Goal: Transaction & Acquisition: Purchase product/service

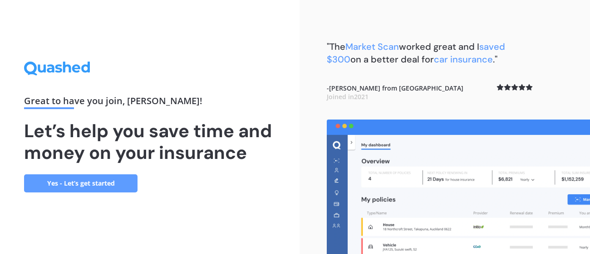
click at [84, 181] on link "Yes - Let’s get started" at bounding box center [80, 184] width 113 height 18
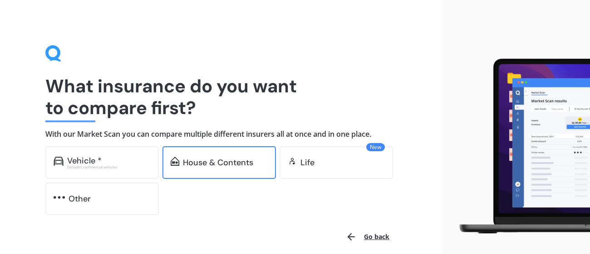
click at [205, 163] on div "House & Contents" at bounding box center [218, 162] width 70 height 9
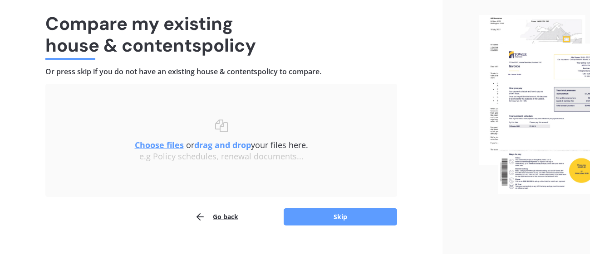
scroll to position [80, 0]
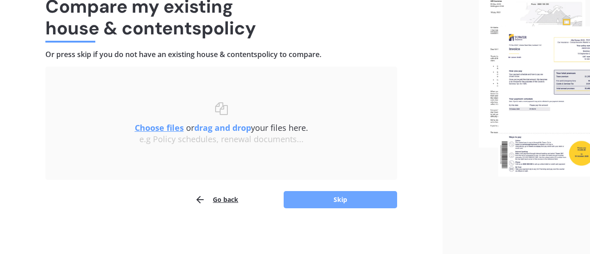
click at [343, 199] on button "Skip" at bounding box center [339, 199] width 113 height 17
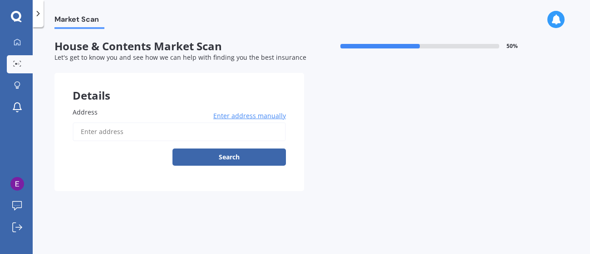
click at [103, 129] on input "Address" at bounding box center [179, 131] width 213 height 19
type input "[STREET_ADDRESS]"
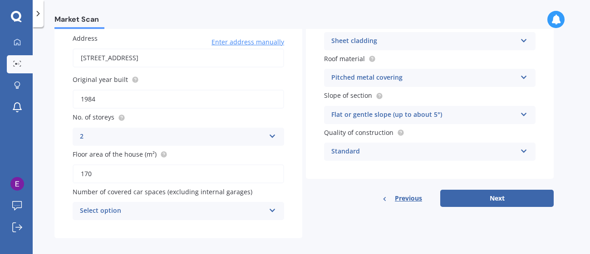
scroll to position [76, 0]
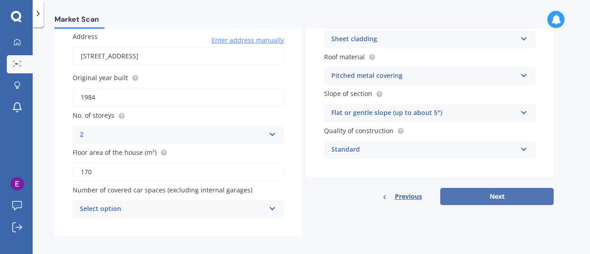
click at [488, 199] on button "Next" at bounding box center [496, 196] width 113 height 17
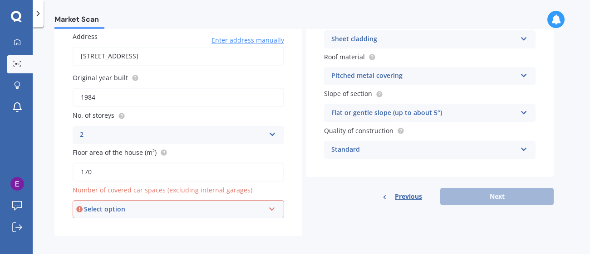
click at [107, 201] on div "Select option 0 1 2 3 4 5+" at bounding box center [178, 209] width 211 height 18
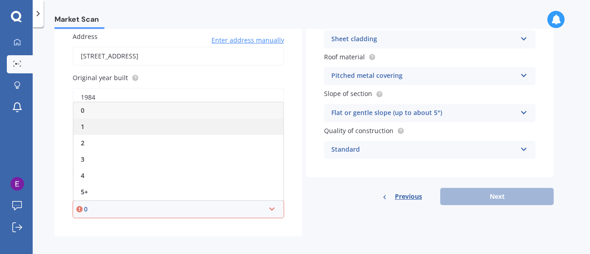
click at [89, 124] on div "1" at bounding box center [178, 127] width 210 height 16
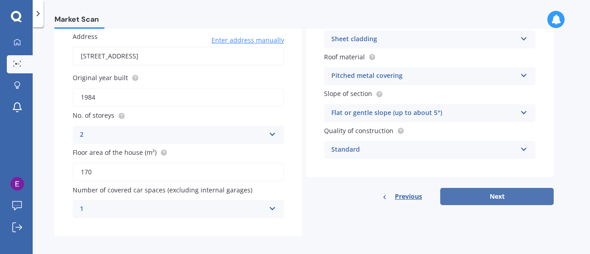
click at [497, 194] on button "Next" at bounding box center [496, 196] width 113 height 17
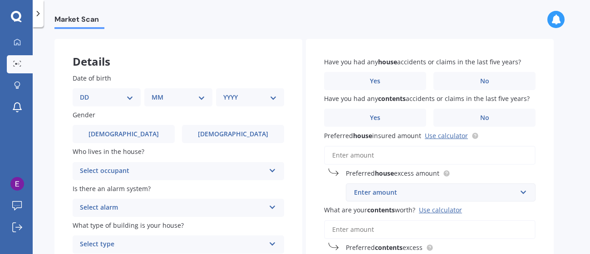
scroll to position [0, 0]
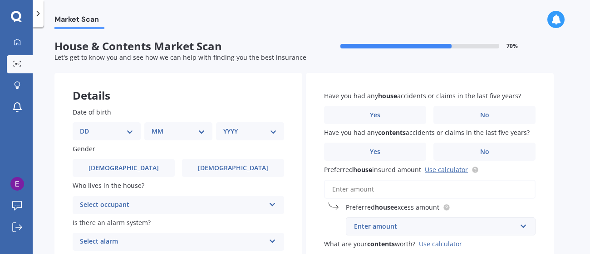
click at [114, 127] on select "DD 01 02 03 04 05 06 07 08 09 10 11 12 13 14 15 16 17 18 19 20 21 22 23 24 25 2…" at bounding box center [107, 132] width 54 height 10
select select "07"
click at [87, 127] on select "DD 01 02 03 04 05 06 07 08 09 10 11 12 13 14 15 16 17 18 19 20 21 22 23 24 25 2…" at bounding box center [107, 132] width 54 height 10
click at [163, 135] on select "MM 01 02 03 04 05 06 07 08 09 10 11 12" at bounding box center [180, 132] width 50 height 10
select select "03"
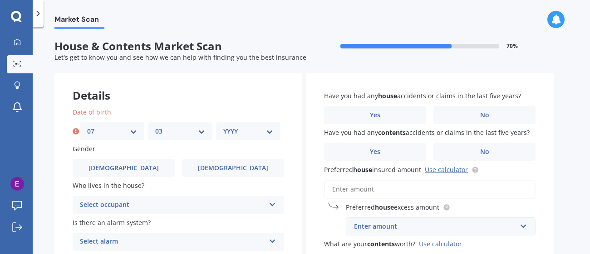
click at [155, 127] on select "MM 01 02 03 04 05 06 07 08 09 10 11 12" at bounding box center [180, 132] width 50 height 10
click at [230, 128] on select "YYYY 2009 2008 2007 2006 2005 2004 2003 2002 2001 2000 1999 1998 1997 1996 1995…" at bounding box center [248, 132] width 50 height 10
select select "1949"
click at [223, 127] on select "YYYY 2009 2008 2007 2006 2005 2004 2003 2002 2001 2000 1999 1998 1997 1996 1995…" at bounding box center [248, 132] width 50 height 10
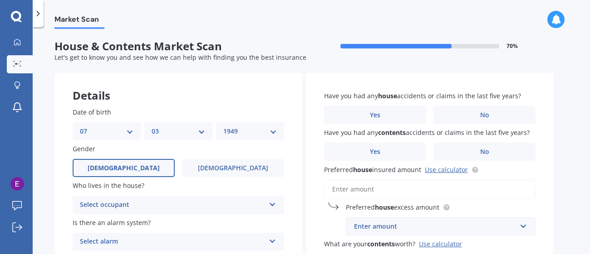
click at [122, 167] on span "[DEMOGRAPHIC_DATA]" at bounding box center [124, 169] width 72 height 8
click at [0, 0] on input "[DEMOGRAPHIC_DATA]" at bounding box center [0, 0] width 0 height 0
click at [269, 201] on icon at bounding box center [272, 203] width 8 height 6
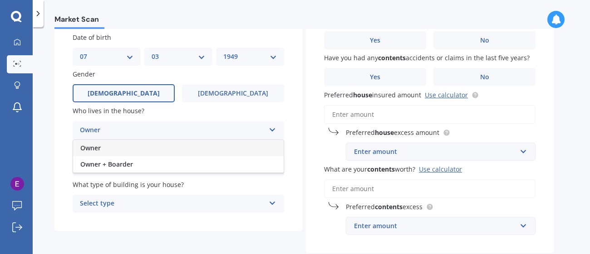
scroll to position [82, 0]
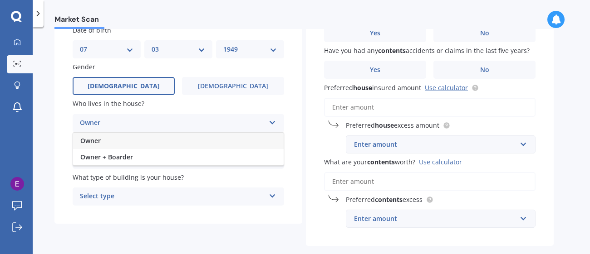
click at [92, 140] on span "Owner" at bounding box center [90, 140] width 20 height 9
click at [205, 159] on div "Select alarm" at bounding box center [172, 160] width 185 height 11
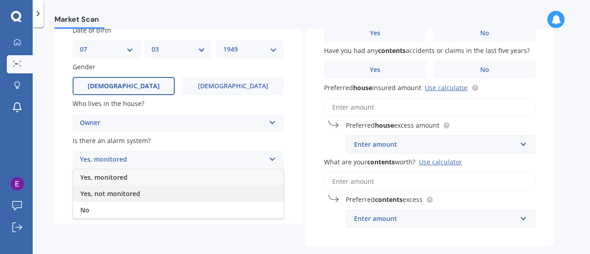
click at [140, 191] on div "Yes, not monitored" at bounding box center [178, 194] width 210 height 16
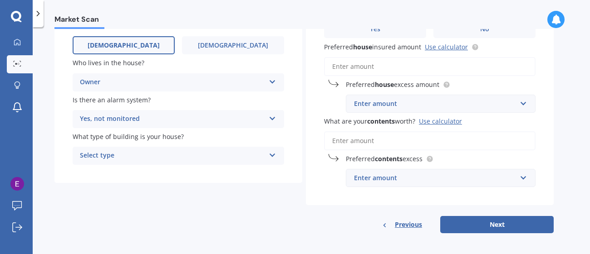
scroll to position [122, 0]
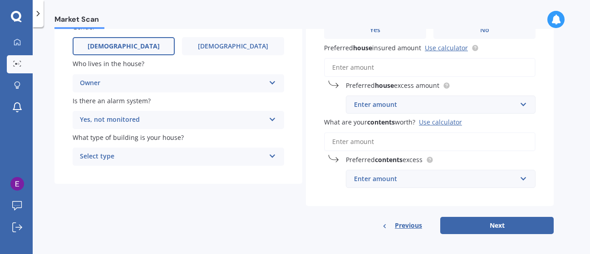
click at [123, 153] on div "Select type" at bounding box center [172, 156] width 185 height 11
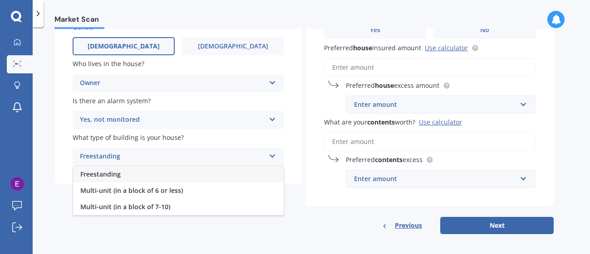
click at [115, 173] on span "Freestanding" at bounding box center [100, 174] width 40 height 9
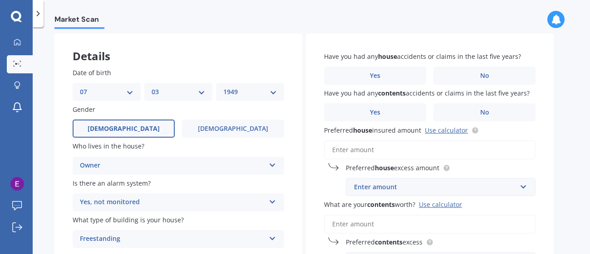
scroll to position [28, 0]
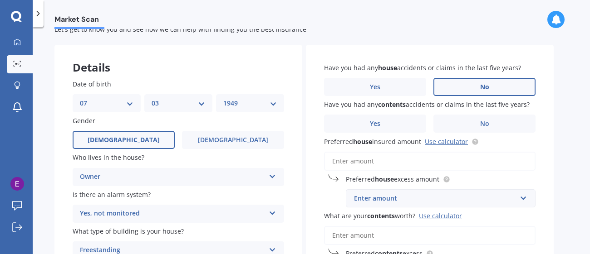
click at [485, 84] on span "No" at bounding box center [484, 87] width 9 height 8
click at [0, 0] on input "No" at bounding box center [0, 0] width 0 height 0
click at [482, 121] on span "No" at bounding box center [484, 124] width 9 height 8
click at [0, 0] on input "No" at bounding box center [0, 0] width 0 height 0
click at [376, 157] on input "Preferred house insured amount Use calculator" at bounding box center [429, 161] width 211 height 19
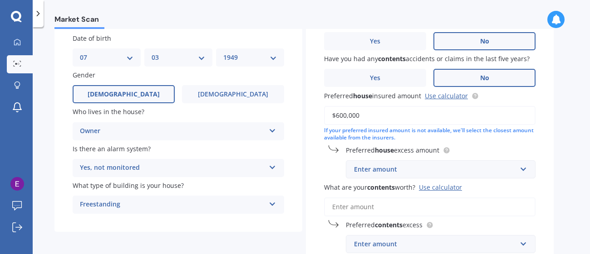
scroll to position [84, 0]
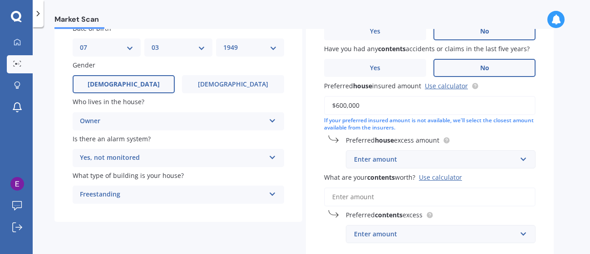
type input "$600,000"
click at [390, 139] on b "house" at bounding box center [384, 140] width 19 height 9
click at [384, 157] on div "Enter amount" at bounding box center [435, 160] width 162 height 10
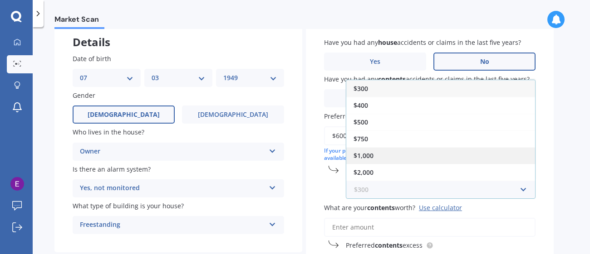
scroll to position [62, 0]
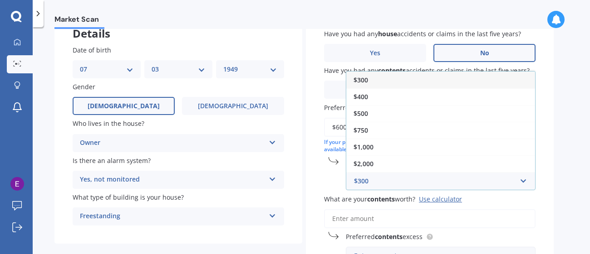
click at [394, 74] on div "$300" at bounding box center [440, 80] width 189 height 17
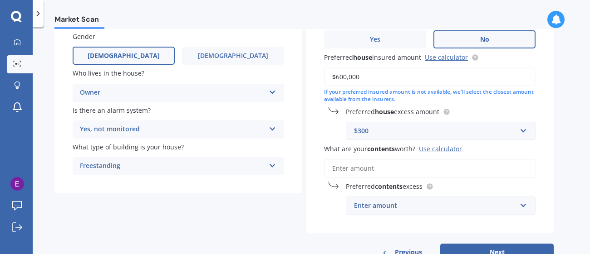
scroll to position [120, 0]
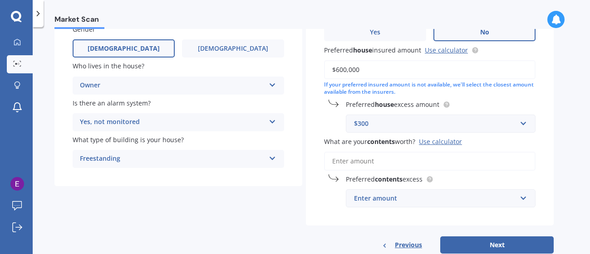
click at [364, 159] on input "What are your contents worth? Use calculator" at bounding box center [429, 161] width 211 height 19
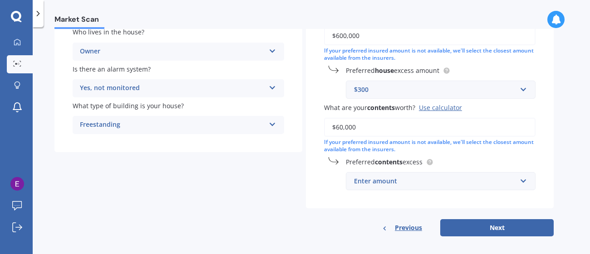
scroll to position [157, 0]
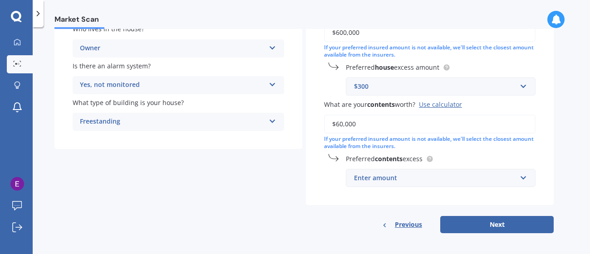
type input "$60,000"
click at [394, 176] on div "Enter amount" at bounding box center [435, 178] width 162 height 10
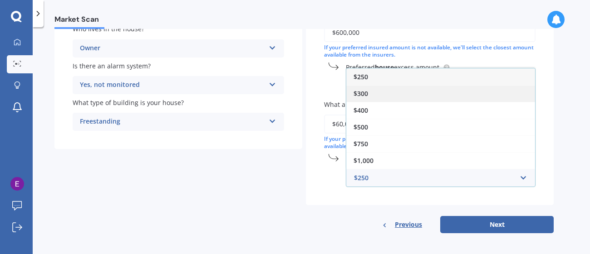
click at [370, 91] on div "$300" at bounding box center [440, 93] width 189 height 17
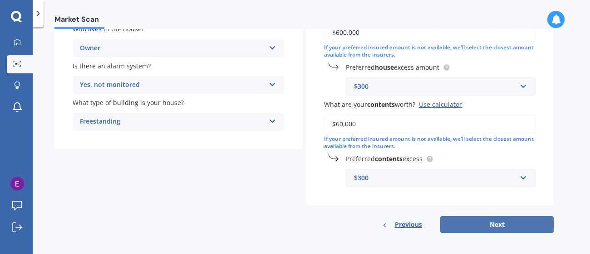
click at [502, 223] on button "Next" at bounding box center [496, 224] width 113 height 17
select select "07"
select select "03"
select select "1949"
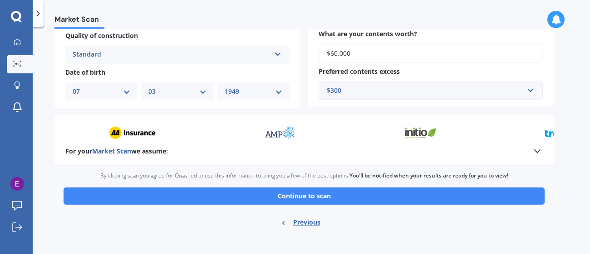
scroll to position [348, 0]
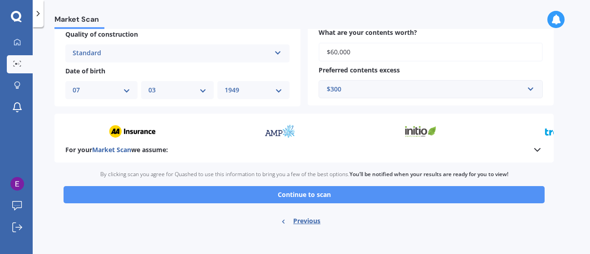
click at [318, 190] on button "Continue to scan" at bounding box center [303, 194] width 481 height 17
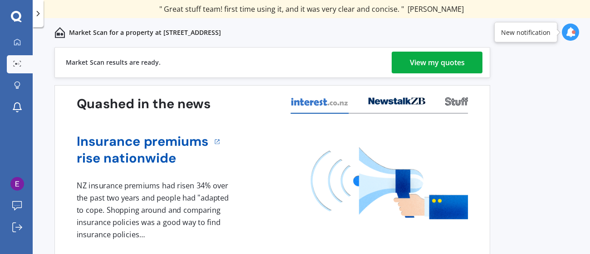
click at [438, 61] on div "View my quotes" at bounding box center [436, 63] width 55 height 22
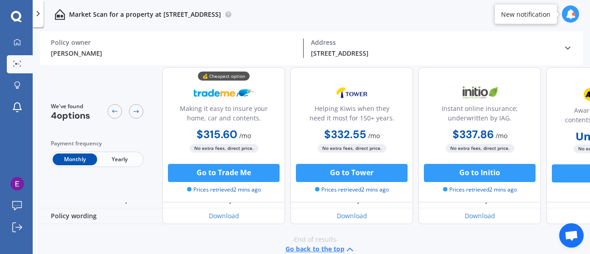
scroll to position [508, 0]
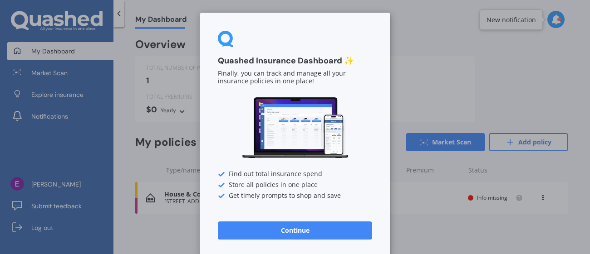
click at [285, 233] on button "Continue" at bounding box center [295, 231] width 154 height 18
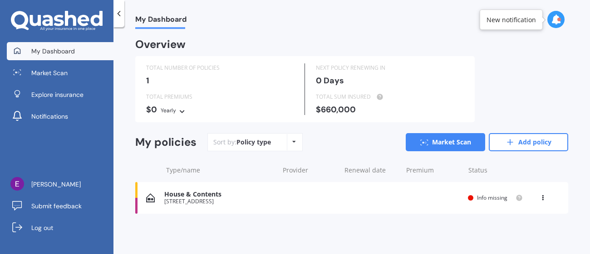
click at [361, 108] on div "$660,000" at bounding box center [390, 109] width 148 height 9
click at [356, 97] on div "TOTAL SUM INSURED" at bounding box center [390, 97] width 148 height 9
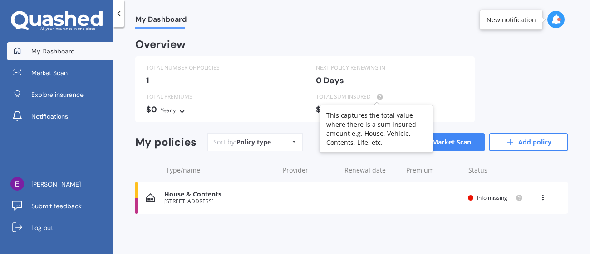
click at [379, 94] on circle at bounding box center [379, 97] width 6 height 6
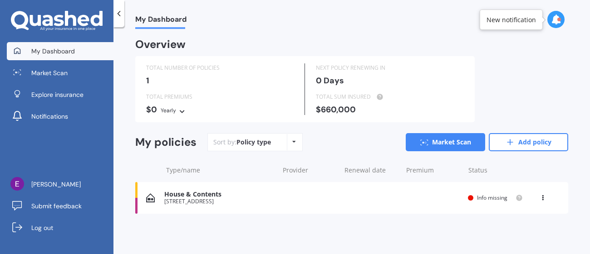
click at [306, 71] on div "NEXT POLICY RENEWING [DATE]" at bounding box center [388, 77] width 166 height 29
